Goal: Task Accomplishment & Management: Manage account settings

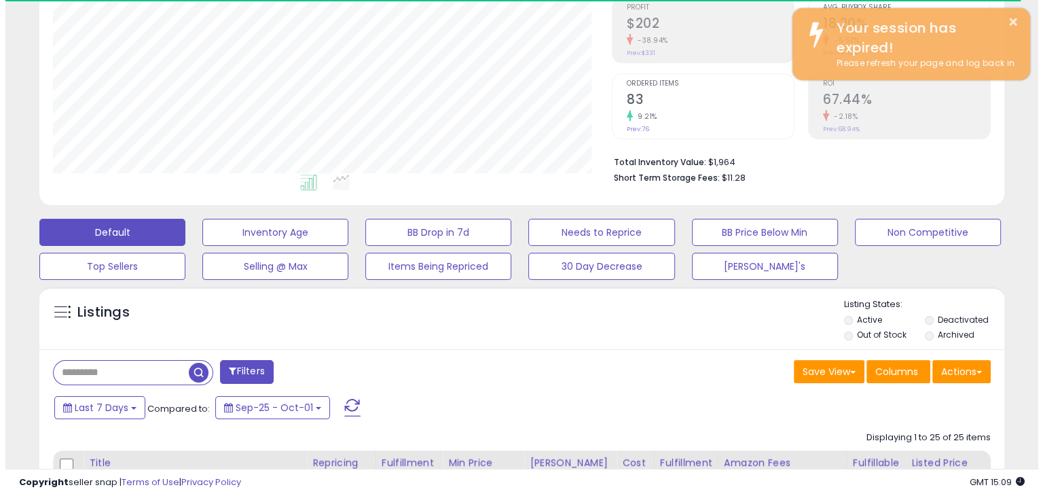
scroll to position [221, 0]
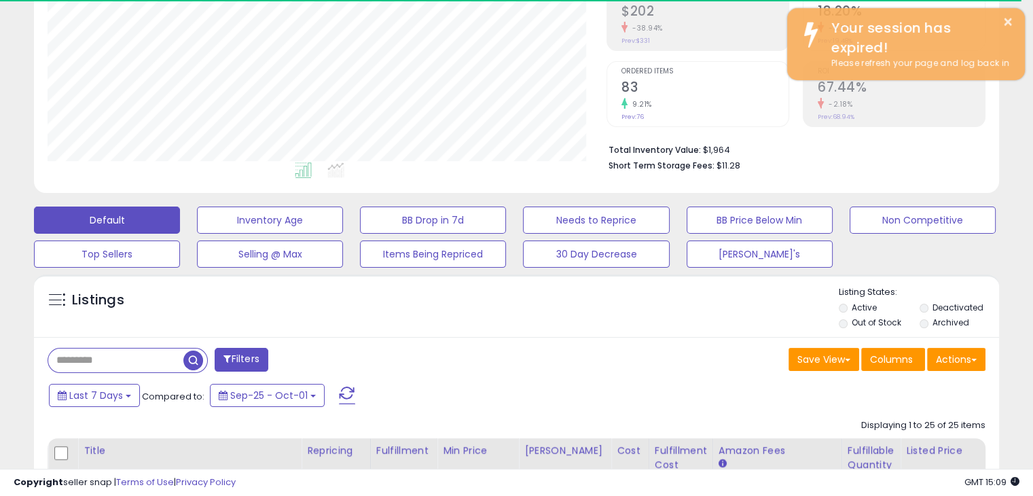
click at [340, 395] on span at bounding box center [347, 395] width 16 height 18
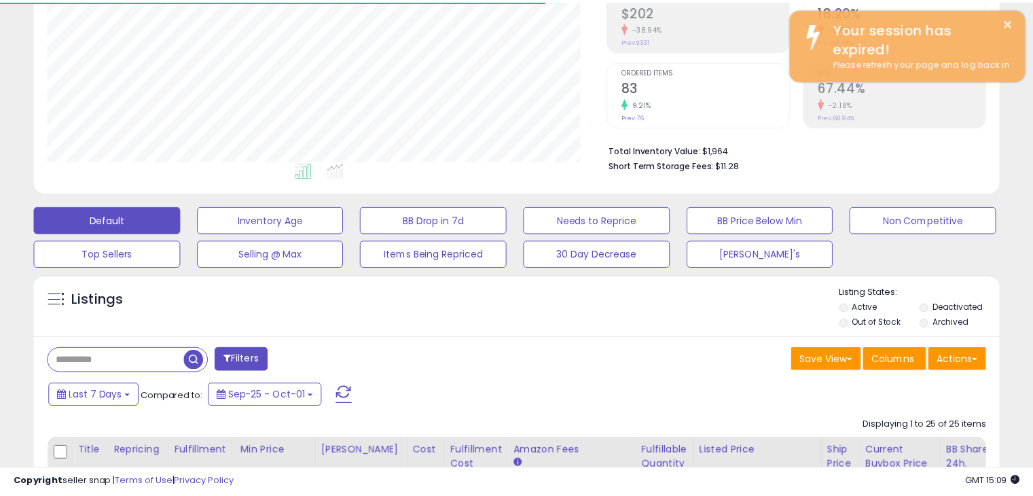
scroll to position [678927, 678647]
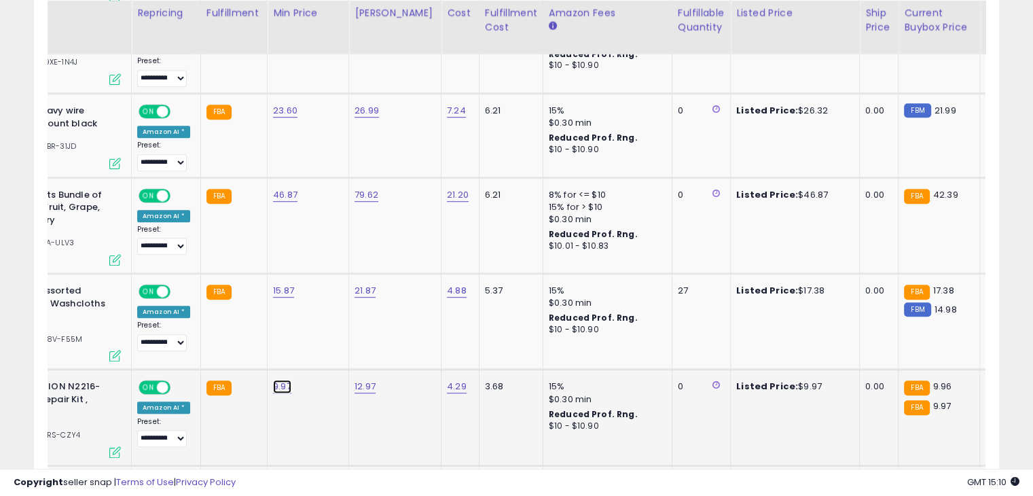
click at [277, 384] on link "9.97" at bounding box center [282, 387] width 18 height 14
type input "****"
click at [319, 347] on icon "submit" at bounding box center [315, 349] width 8 height 8
